Goal: Task Accomplishment & Management: Complete application form

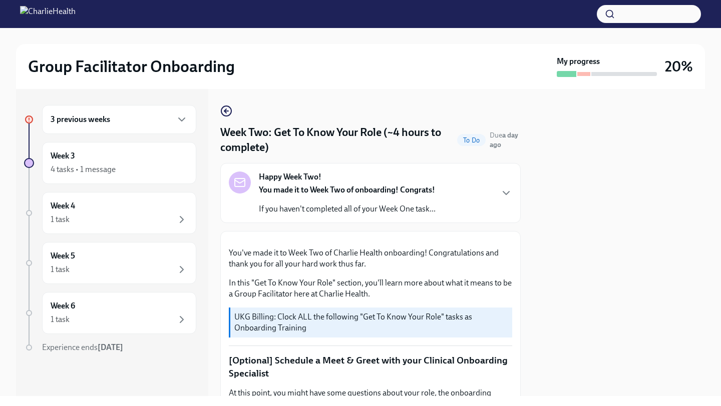
scroll to position [473, 0]
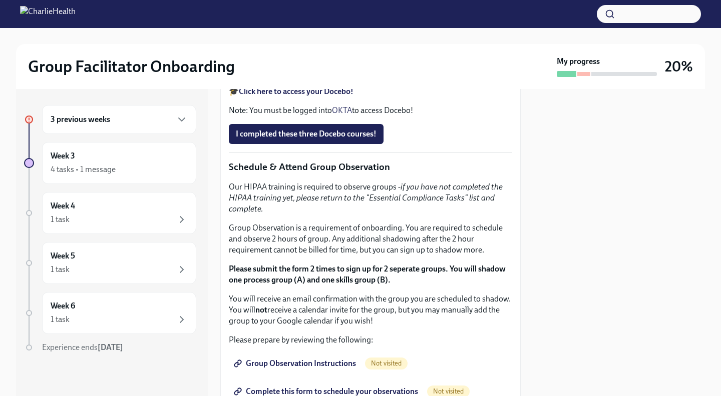
click at [299, 96] on strong "Click here to access your Docebo!" at bounding box center [296, 92] width 115 height 10
click at [313, 139] on span "I completed these three Docebo courses!" at bounding box center [306, 134] width 141 height 10
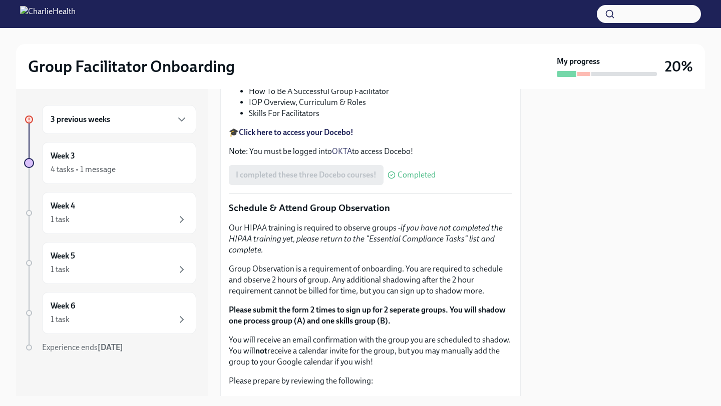
scroll to position [376, 0]
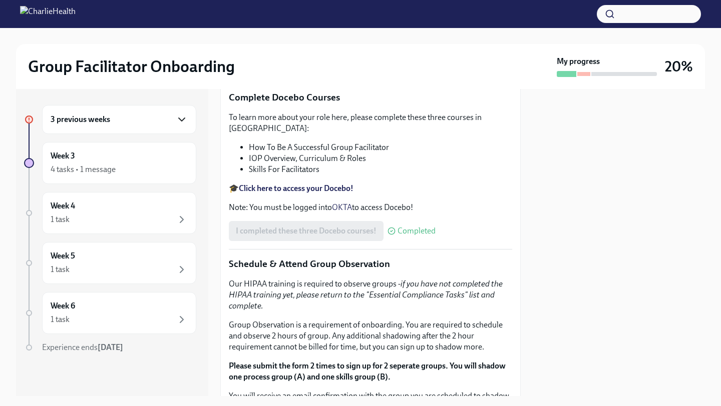
click at [177, 119] on icon "button" at bounding box center [182, 120] width 12 height 12
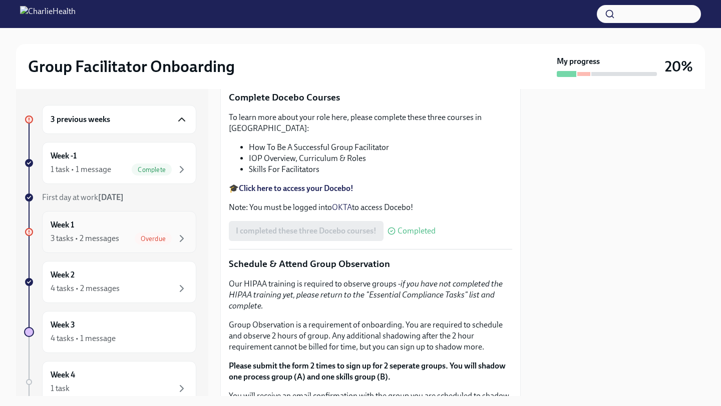
click at [111, 233] on div "3 tasks • 2 messages Overdue" at bounding box center [119, 239] width 137 height 12
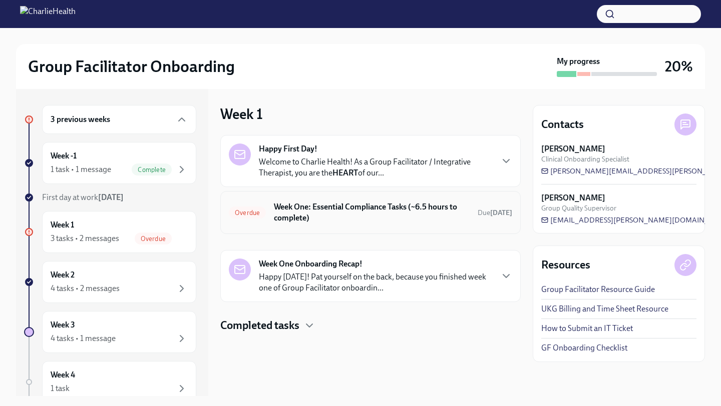
click at [319, 212] on h6 "Week One: Essential Compliance Tasks (~6.5 hours to complete)" at bounding box center [372, 213] width 196 height 22
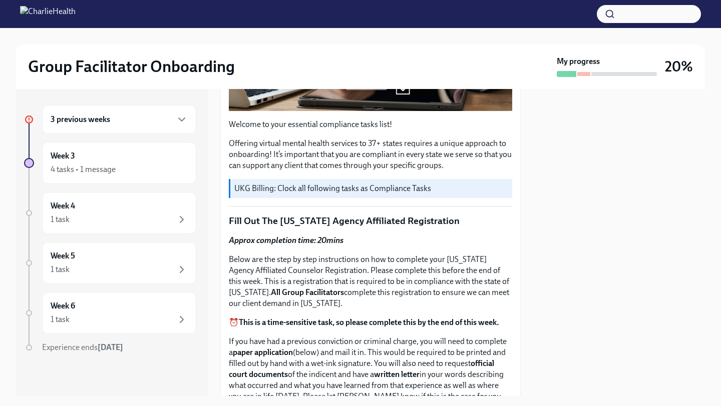
scroll to position [280, 0]
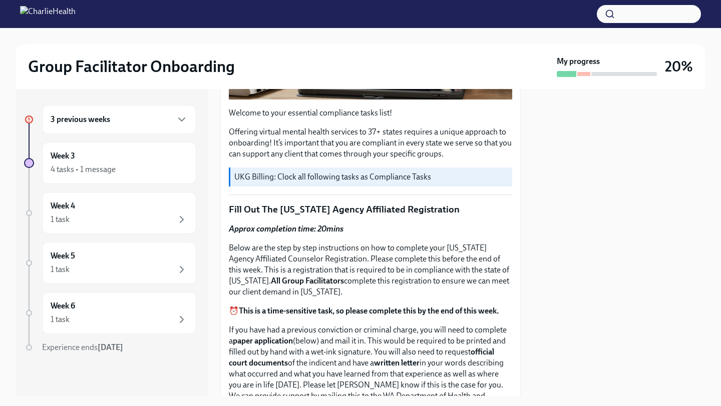
click at [139, 124] on div "3 previous weeks" at bounding box center [119, 120] width 137 height 12
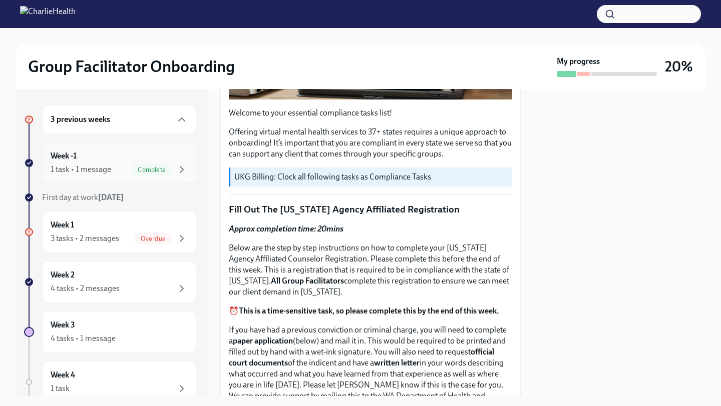
click at [117, 160] on div "Week -1 1 task • 1 message Complete" at bounding box center [119, 163] width 137 height 25
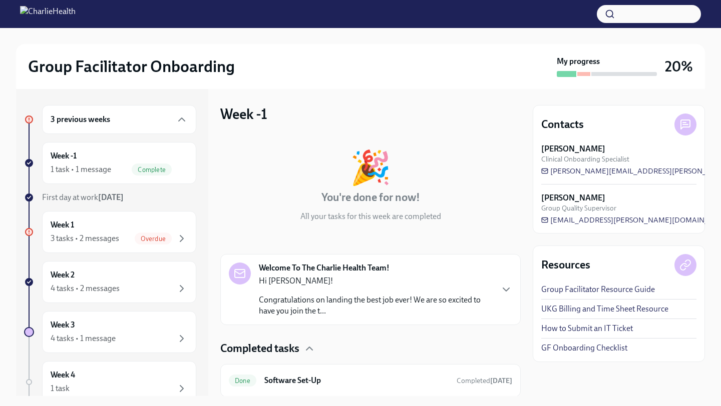
scroll to position [33, 0]
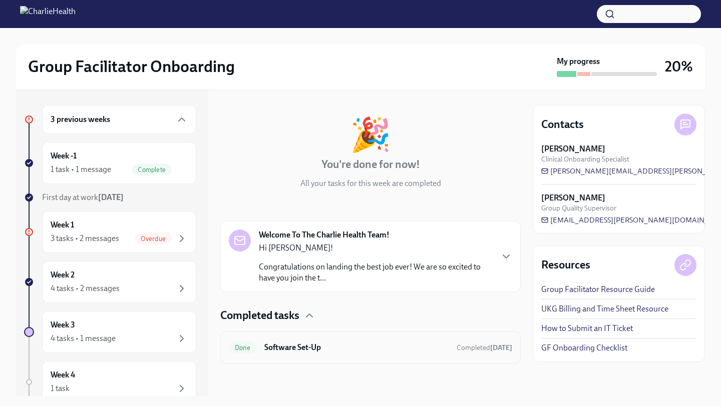
click at [300, 344] on h6 "Software Set-Up" at bounding box center [356, 347] width 184 height 11
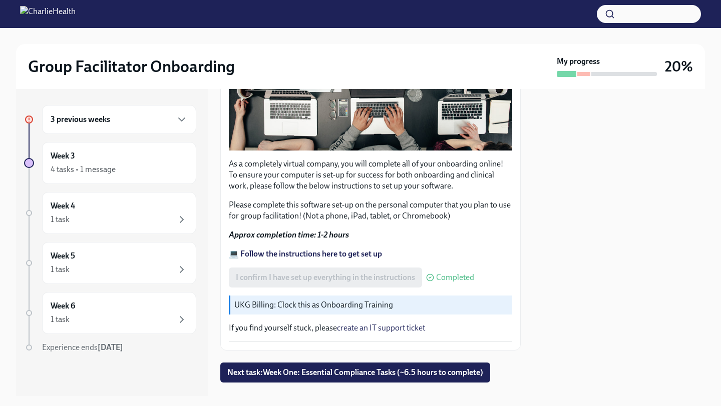
scroll to position [271, 0]
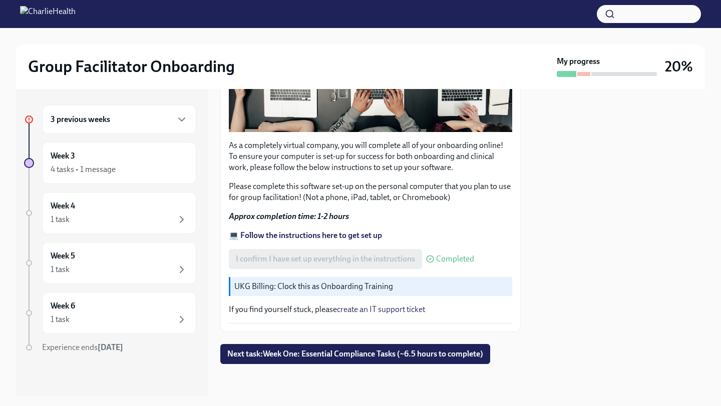
click at [134, 124] on div "3 previous weeks" at bounding box center [119, 120] width 137 height 12
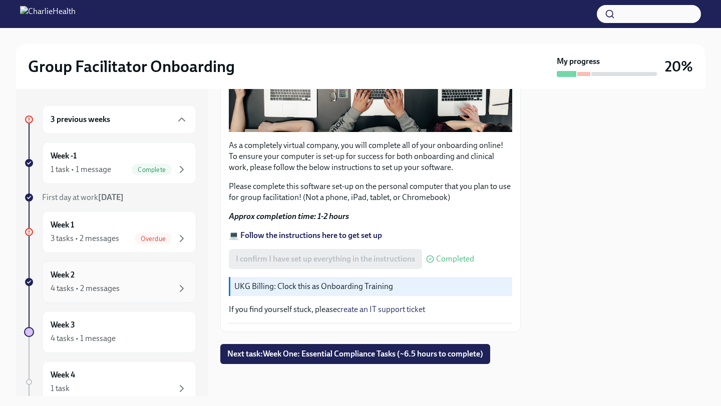
click at [117, 278] on div "Week 2 4 tasks • 2 messages" at bounding box center [119, 282] width 137 height 25
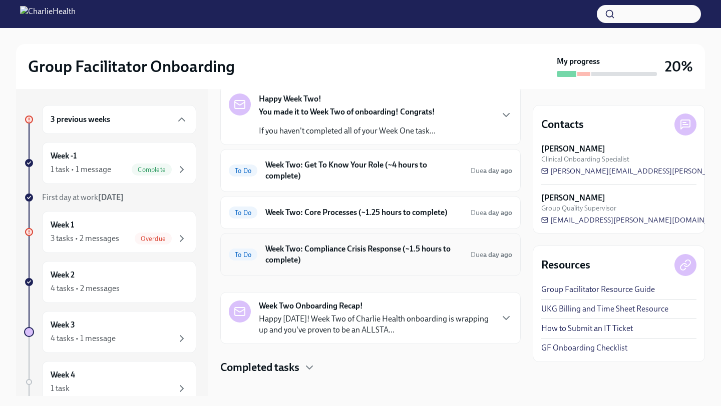
scroll to position [61, 0]
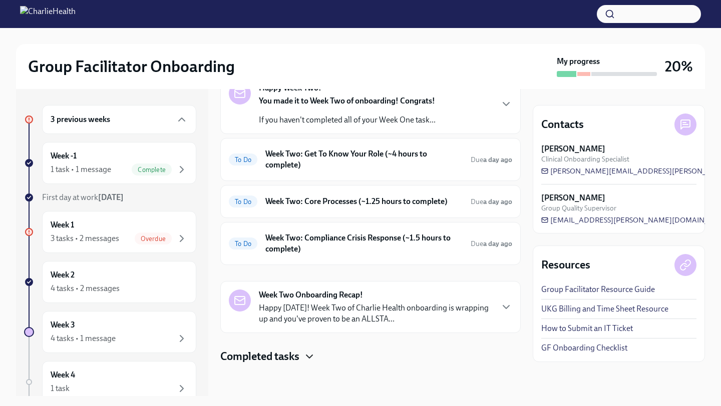
click at [310, 357] on icon "button" at bounding box center [309, 356] width 6 height 3
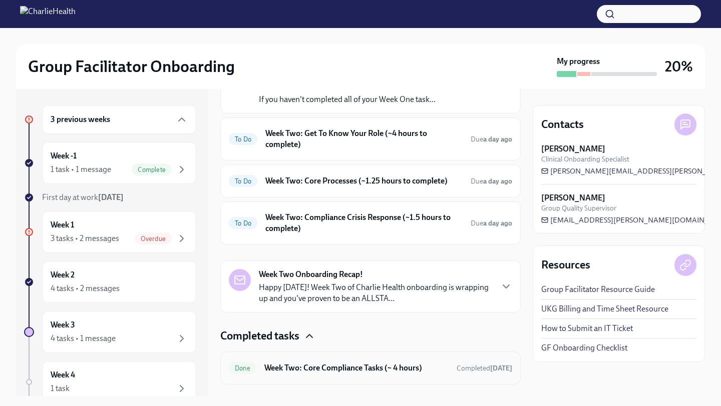
scroll to position [79, 0]
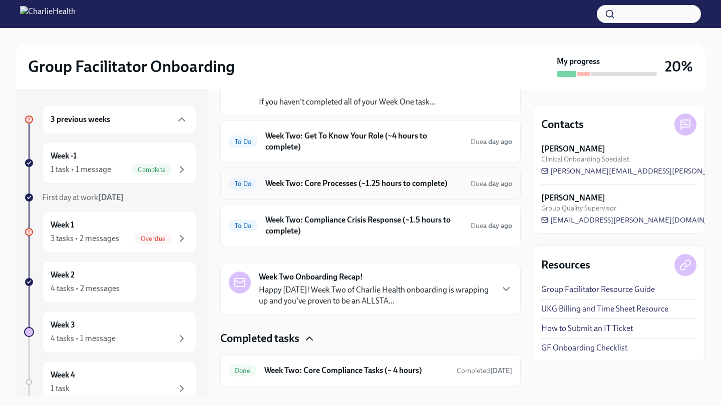
click at [355, 189] on div "To Do Week Two: Core Processes (~1.25 hours to complete) Due a day ago" at bounding box center [370, 184] width 283 height 16
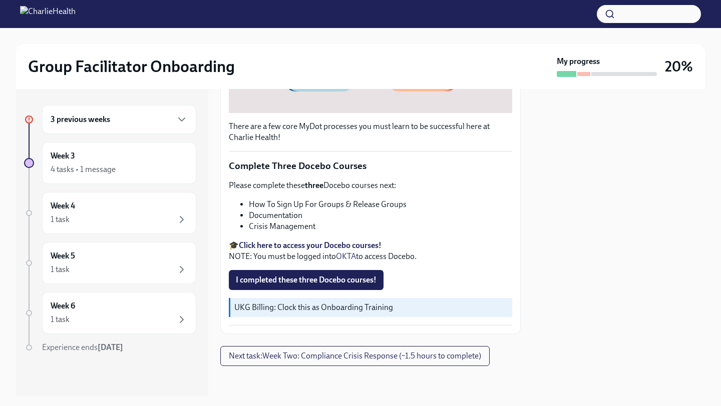
scroll to position [318, 0]
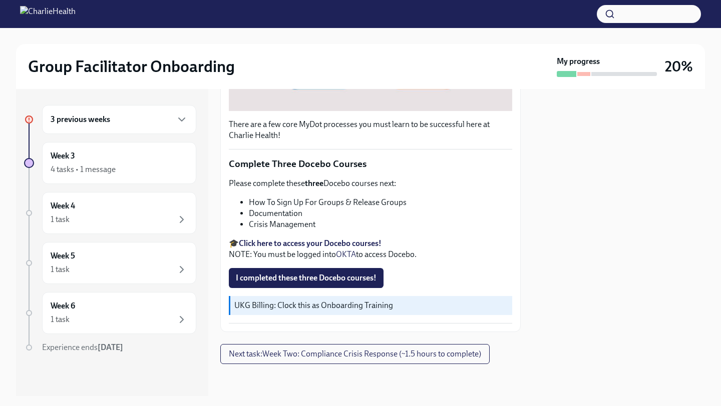
click at [120, 124] on div "3 previous weeks" at bounding box center [119, 120] width 137 height 12
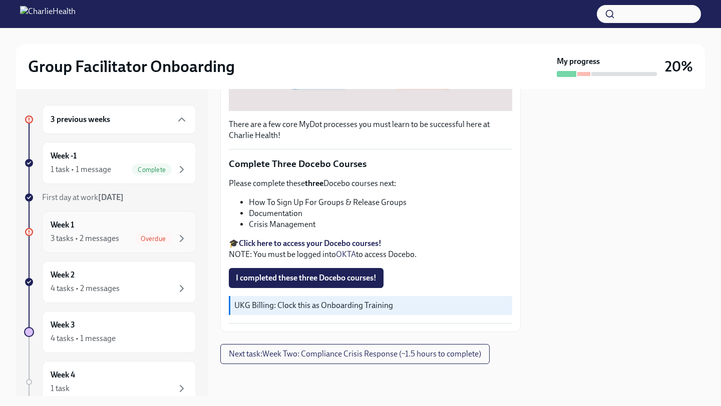
click at [98, 232] on div "Week 1 3 tasks • 2 messages Overdue" at bounding box center [119, 232] width 137 height 25
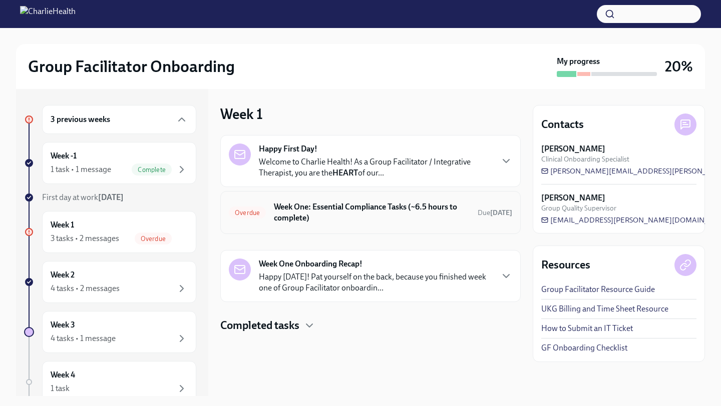
click at [334, 220] on h6 "Week One: Essential Compliance Tasks (~6.5 hours to complete)" at bounding box center [372, 213] width 196 height 22
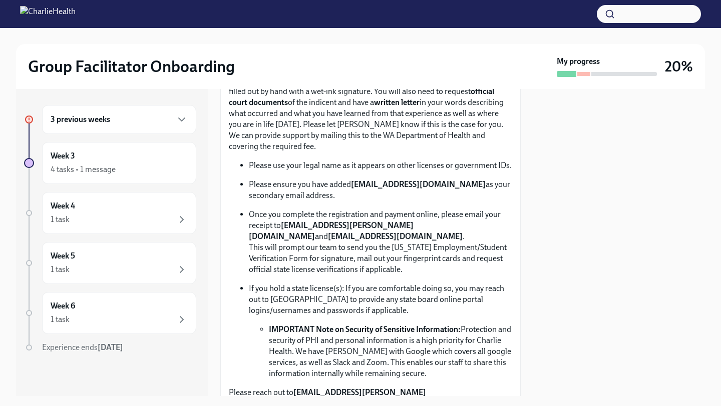
scroll to position [543, 0]
